Goal: Information Seeking & Learning: Learn about a topic

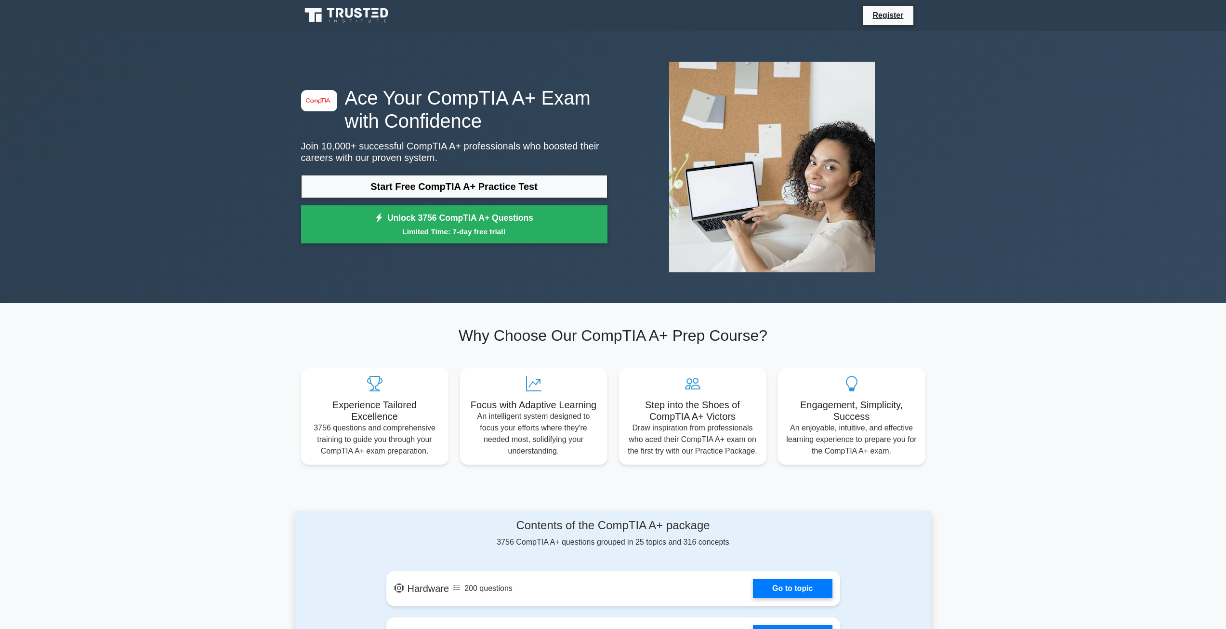
click at [229, 195] on div "image/svg+xml Ace Your CompTIA A+ Exam with Confidence Join 10,000+ successful …" at bounding box center [613, 167] width 1226 height 272
click at [375, 180] on link "Start Free CompTIA A+ Practice Test" at bounding box center [454, 186] width 306 height 23
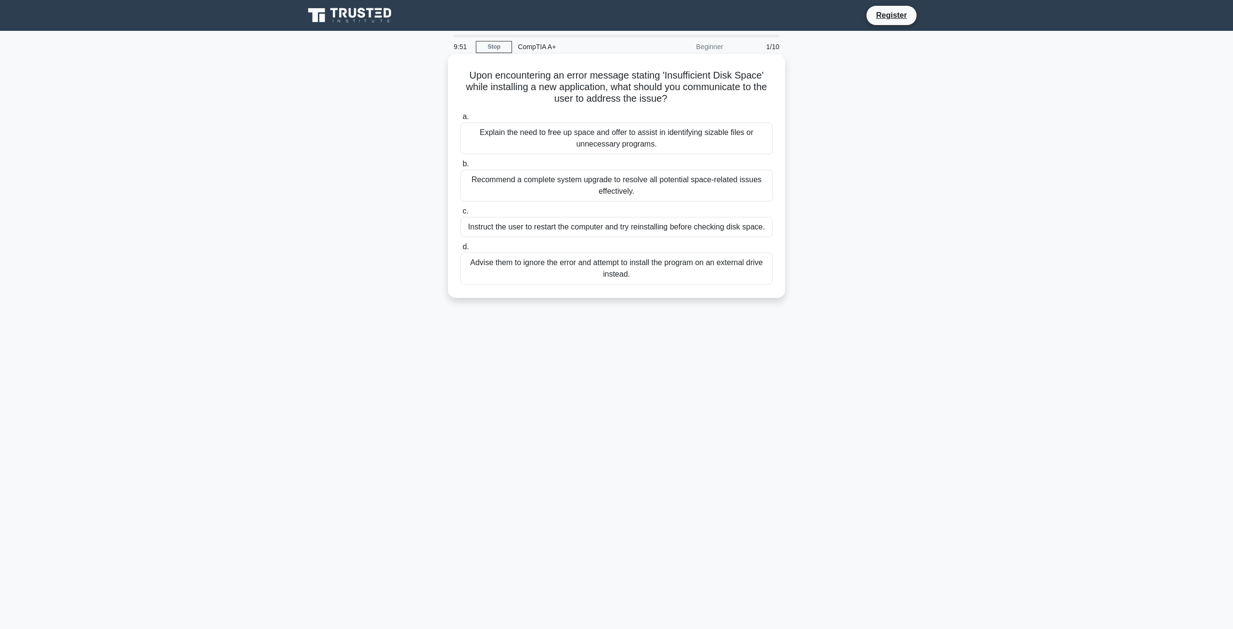
click at [589, 143] on div "Explain the need to free up space and offer to assist in identifying sizable fi…" at bounding box center [616, 138] width 312 height 32
click at [460, 120] on input "a. Explain the need to free up space and offer to assist in identifying sizable…" at bounding box center [460, 117] width 0 height 6
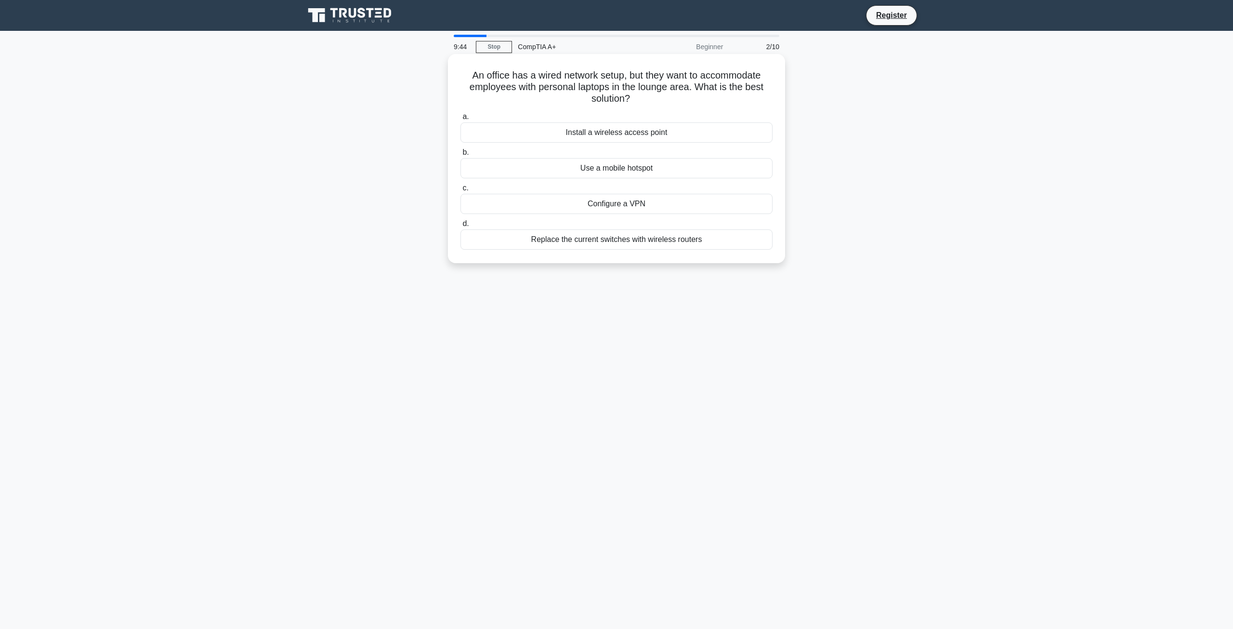
click at [633, 130] on div "Install a wireless access point" at bounding box center [616, 132] width 312 height 20
click at [460, 120] on input "a. Install a wireless access point" at bounding box center [460, 117] width 0 height 6
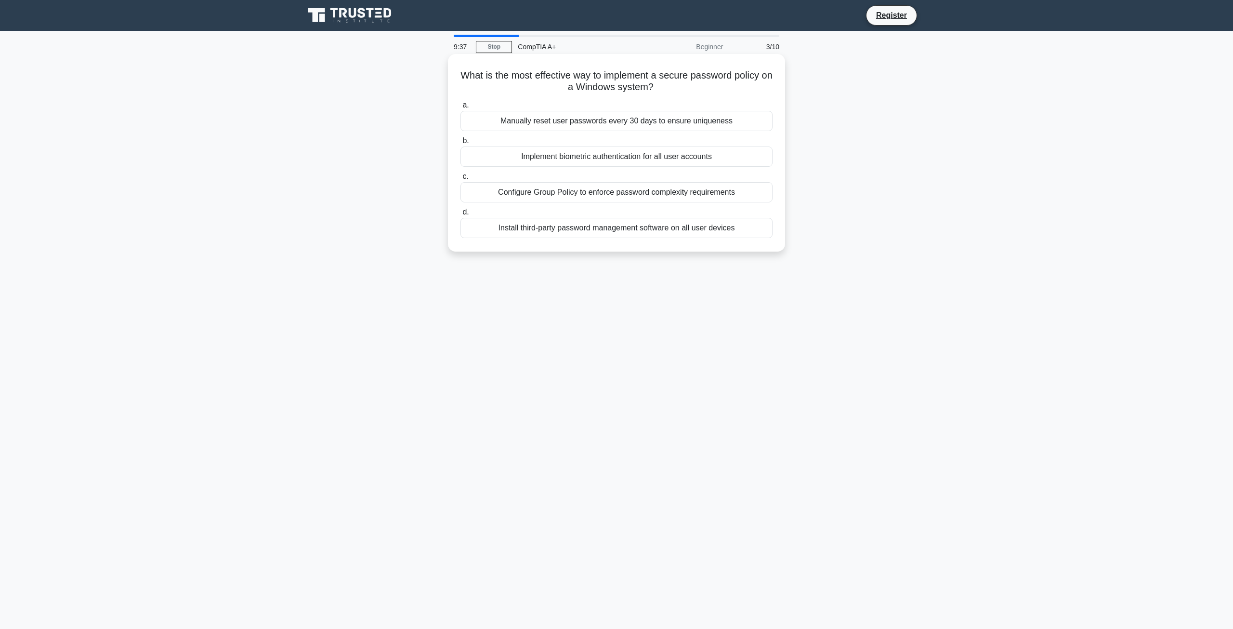
click at [634, 192] on div "Configure Group Policy to enforce password complexity requirements" at bounding box center [616, 192] width 312 height 20
click at [460, 180] on input "c. Configure Group Policy to enforce password complexity requirements" at bounding box center [460, 176] width 0 height 6
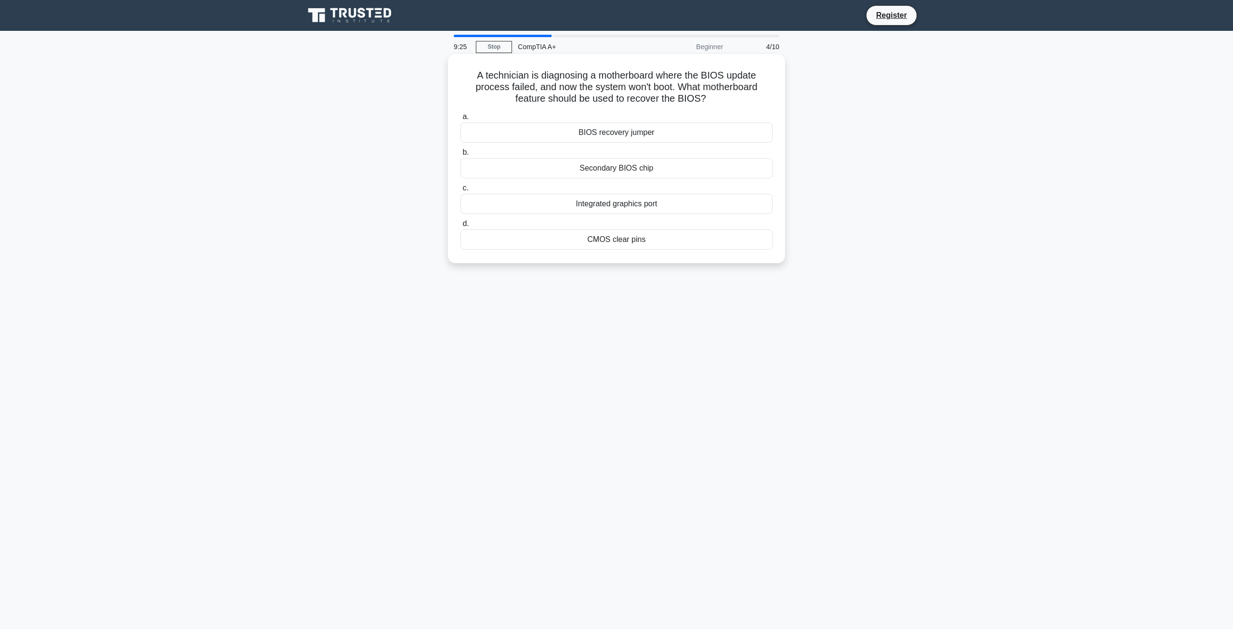
click at [603, 134] on div "BIOS recovery jumper" at bounding box center [616, 132] width 312 height 20
click at [460, 120] on input "a. BIOS recovery jumper" at bounding box center [460, 117] width 0 height 6
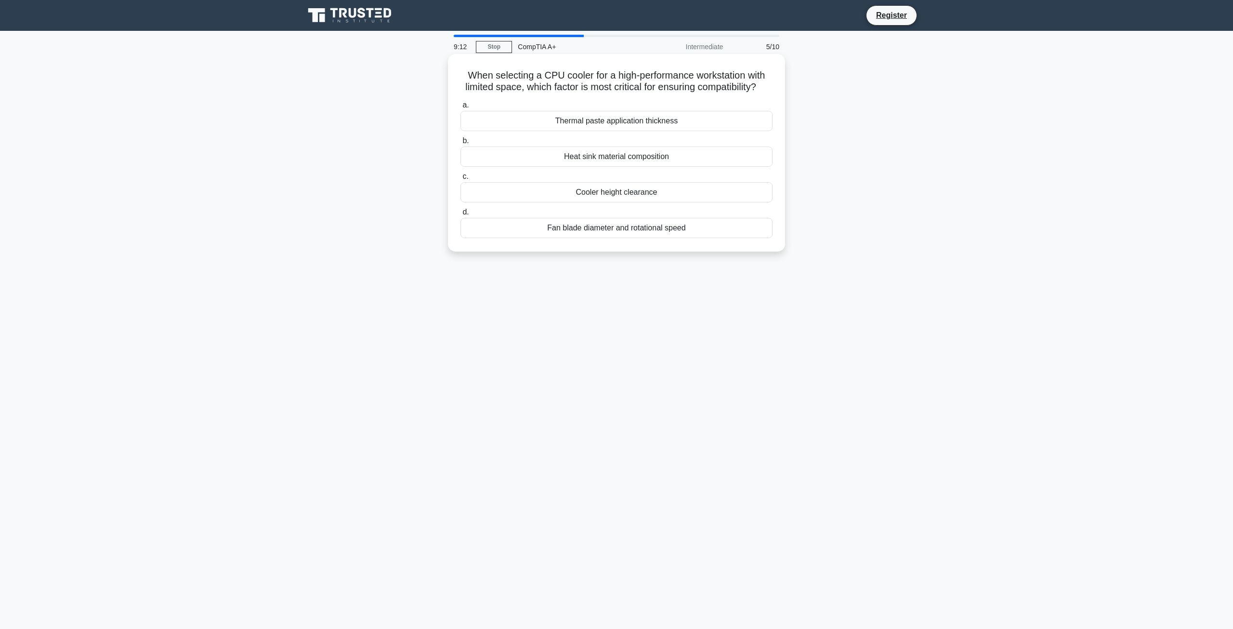
click at [636, 167] on div "Heat sink material composition" at bounding box center [616, 156] width 312 height 20
click at [460, 144] on input "b. Heat sink material composition" at bounding box center [460, 141] width 0 height 6
click at [600, 119] on div "Cable tester" at bounding box center [616, 121] width 312 height 20
click at [460, 108] on input "a. Cable tester" at bounding box center [460, 105] width 0 height 6
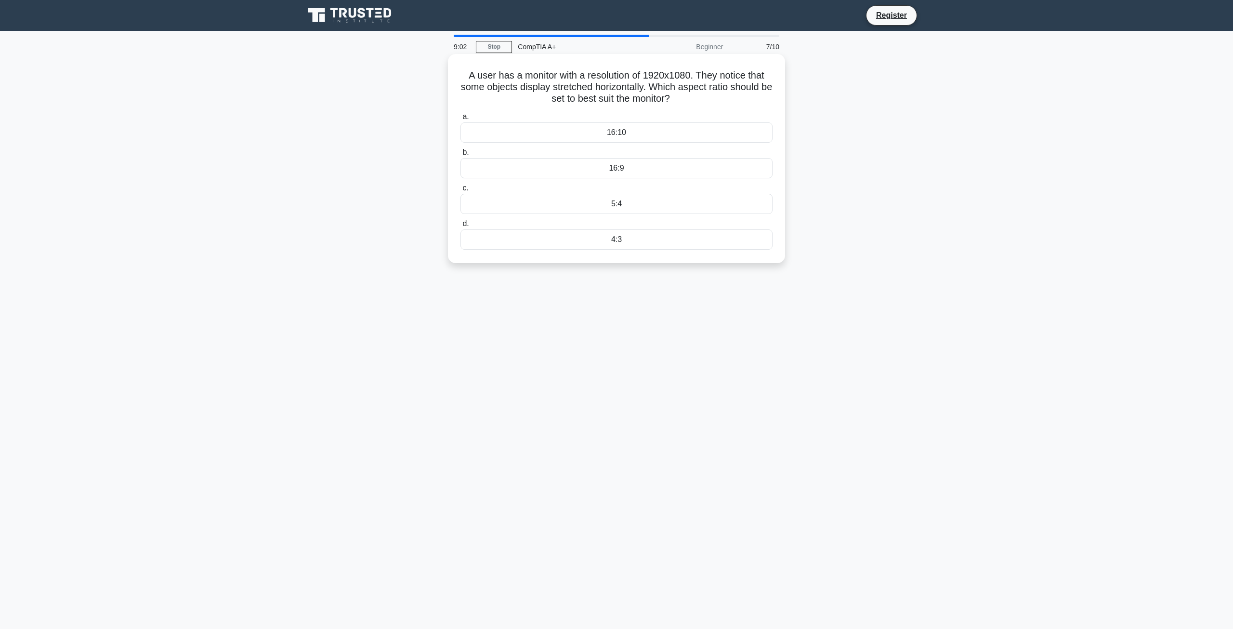
click at [637, 169] on div "16:9" at bounding box center [616, 168] width 312 height 20
click at [460, 156] on input "b. 16:9" at bounding box center [460, 152] width 0 height 6
click at [601, 122] on div "100 meters" at bounding box center [616, 121] width 312 height 20
click at [460, 108] on input "a. 100 meters" at bounding box center [460, 105] width 0 height 6
click at [654, 134] on div "Driver Verifier" at bounding box center [616, 132] width 312 height 20
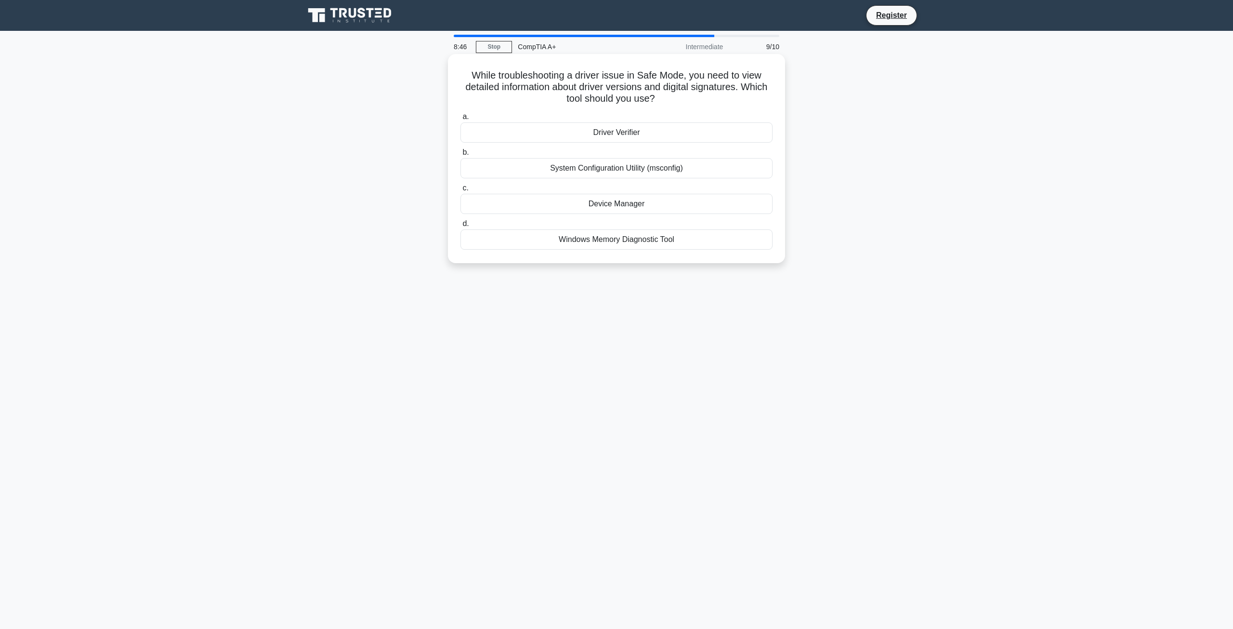
click at [460, 120] on input "a. Driver Verifier" at bounding box center [460, 117] width 0 height 6
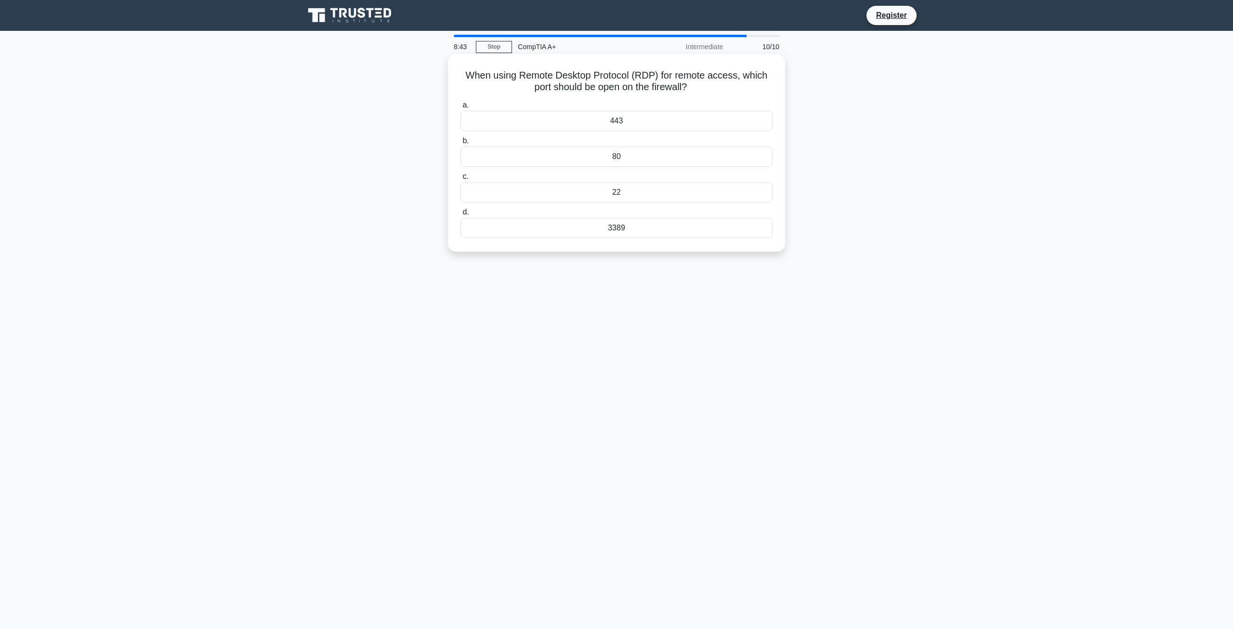
click at [631, 229] on div "3389" at bounding box center [616, 228] width 312 height 20
click at [460, 215] on input "d. 3389" at bounding box center [460, 212] width 0 height 6
